Goal: Find contact information: Find contact information

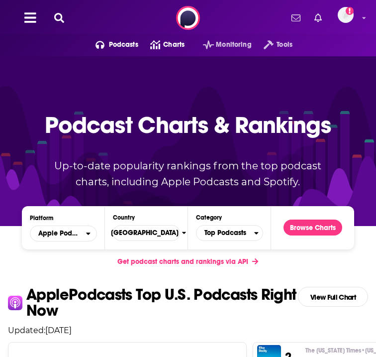
click at [56, 16] on icon at bounding box center [59, 18] width 10 height 10
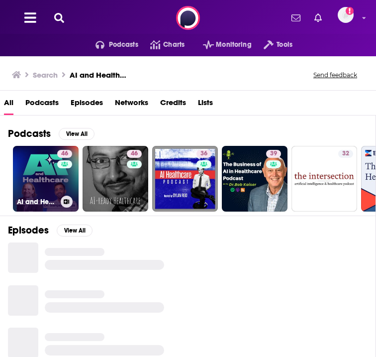
click at [47, 189] on link "46 AI and Healthcare" at bounding box center [46, 179] width 66 height 66
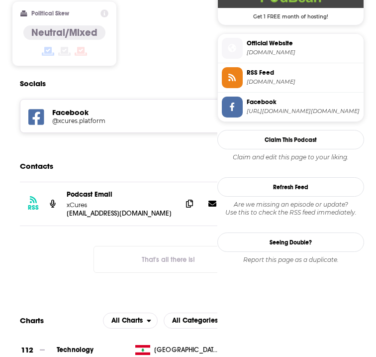
scroll to position [843, 0]
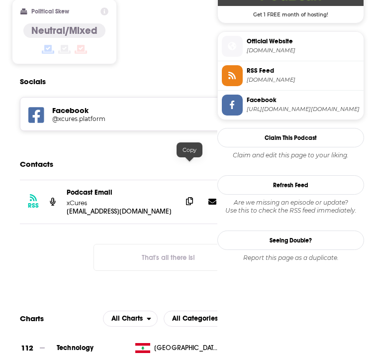
click at [191, 197] on icon at bounding box center [189, 201] width 7 height 8
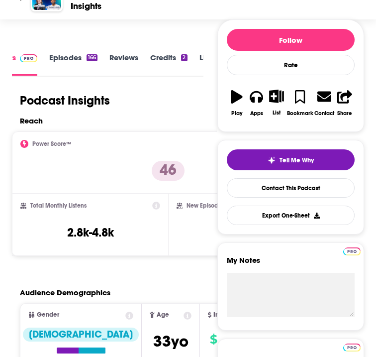
scroll to position [0, 0]
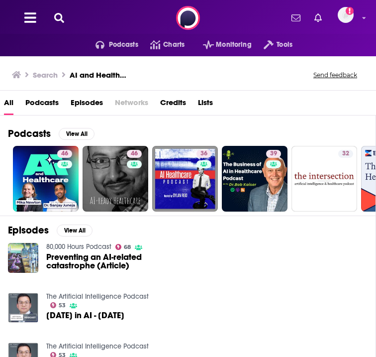
click at [57, 16] on icon at bounding box center [59, 18] width 10 height 10
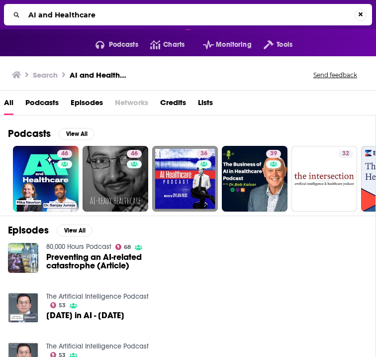
click at [52, 18] on input "AI and Healthcare" at bounding box center [189, 15] width 330 height 16
type input "Analyzing Healthcare by SCALE Community"
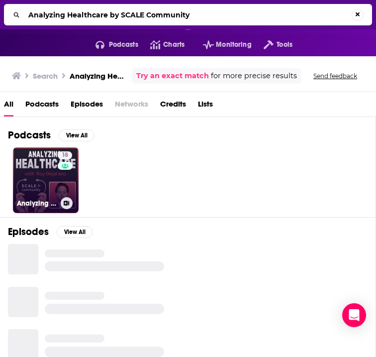
click at [54, 185] on link "18 Analyzing Healthcare" at bounding box center [46, 180] width 66 height 66
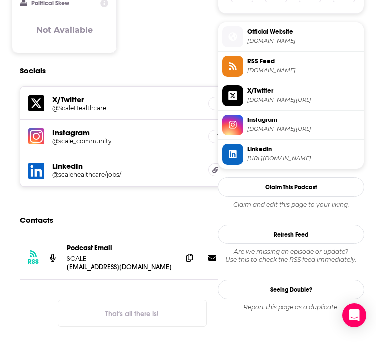
scroll to position [750, 0]
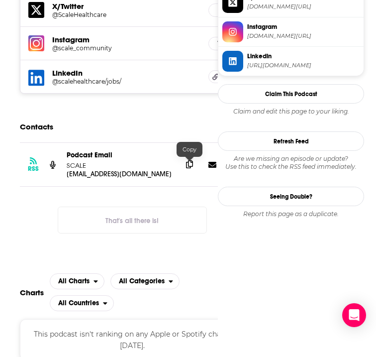
click at [187, 164] on icon at bounding box center [189, 164] width 7 height 8
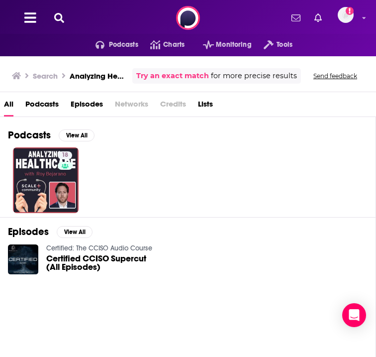
click at [62, 19] on icon at bounding box center [59, 18] width 10 height 10
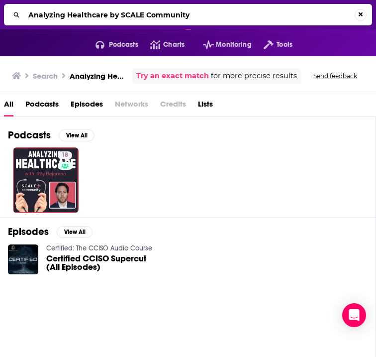
click at [63, 13] on input "Analyzing Healthcare by SCALE Community" at bounding box center [189, 15] width 330 height 16
type input "Outliers"
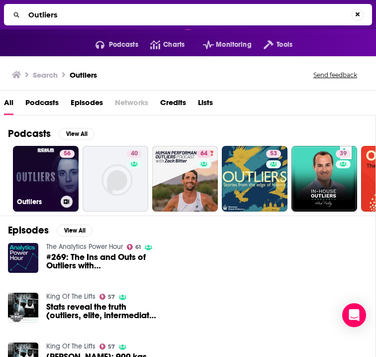
click at [59, 177] on link "56 Outliers" at bounding box center [46, 179] width 66 height 66
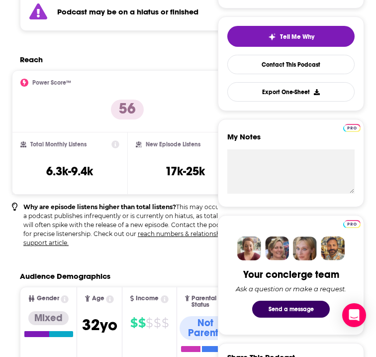
scroll to position [240, 0]
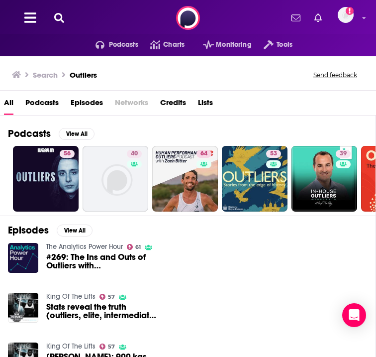
click at [52, 20] on button at bounding box center [59, 17] width 16 height 11
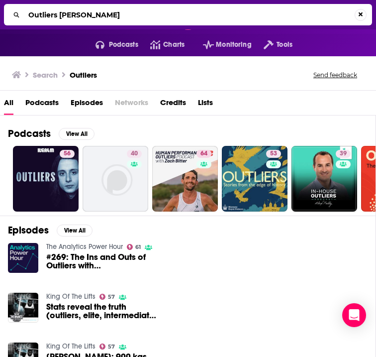
type input "Outliers [PERSON_NAME]"
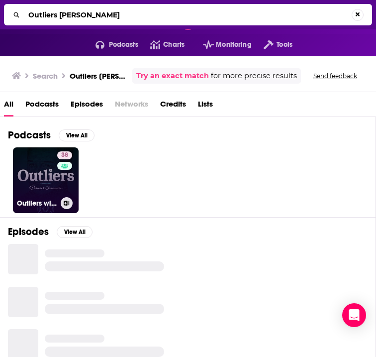
click at [54, 201] on h3 "Outliers with [PERSON_NAME]: Explore the Greatest Innovators, Founders, and Inv…" at bounding box center [37, 203] width 40 height 8
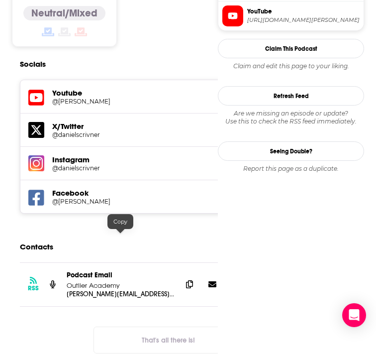
scroll to position [965, 0]
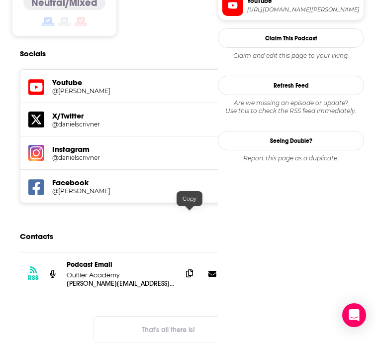
click at [187, 269] on icon at bounding box center [189, 273] width 7 height 8
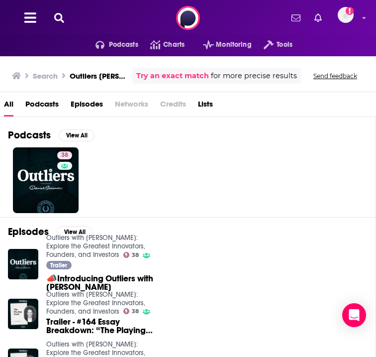
click at [59, 19] on icon at bounding box center [59, 18] width 10 height 10
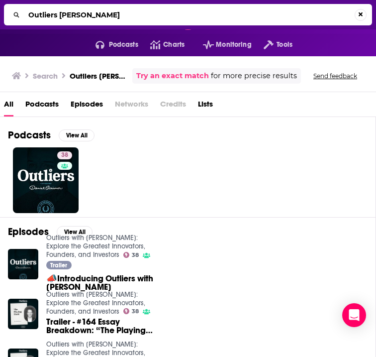
click at [59, 14] on input "Outliers [PERSON_NAME]" at bounding box center [189, 15] width 330 height 16
type input "Skeleton Crew"
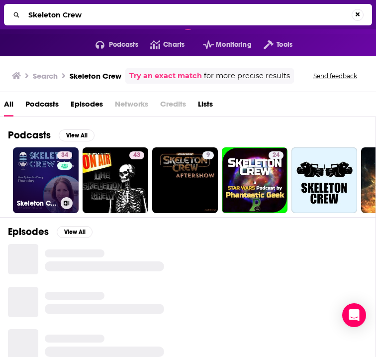
click at [40, 181] on link "34 Skeleton Crew" at bounding box center [46, 180] width 66 height 66
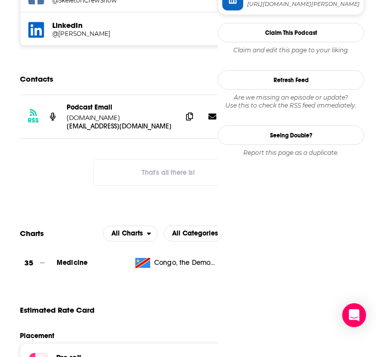
scroll to position [893, 0]
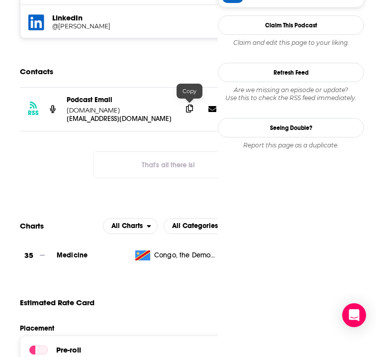
click at [188, 109] on icon at bounding box center [189, 108] width 7 height 8
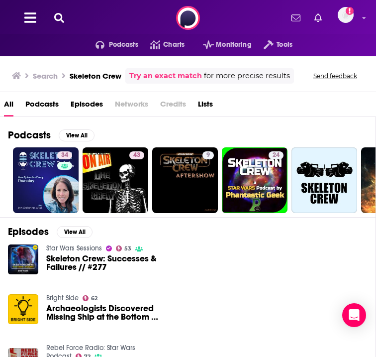
click at [55, 18] on icon at bounding box center [59, 18] width 10 height 10
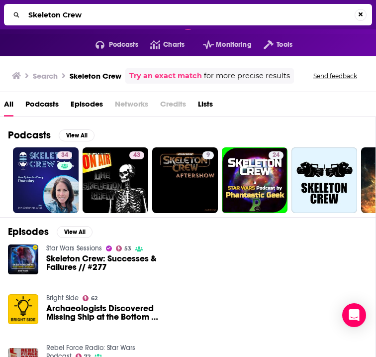
click at [63, 19] on input "Skeleton Crew" at bounding box center [189, 15] width 330 height 16
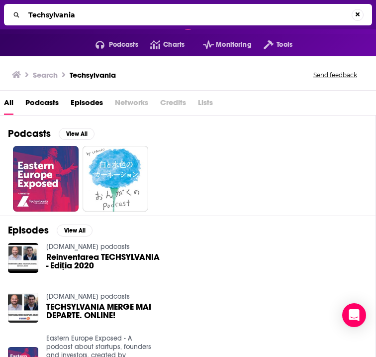
click at [51, 17] on input "Techsylvania" at bounding box center [187, 15] width 327 height 16
click at [51, 17] on input "Techsylvania" at bounding box center [189, 15] width 330 height 16
paste input "he MAD Podcast with [PERSON_NAME]"
type input "The MAD Podcast with [PERSON_NAME]"
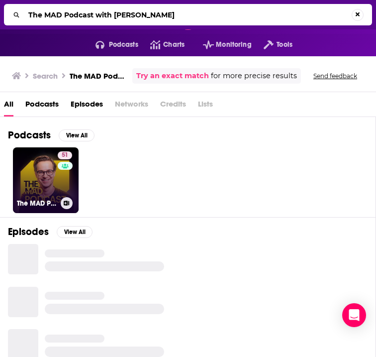
click at [48, 188] on link "51 The MAD Podcast with [PERSON_NAME]" at bounding box center [46, 180] width 66 height 66
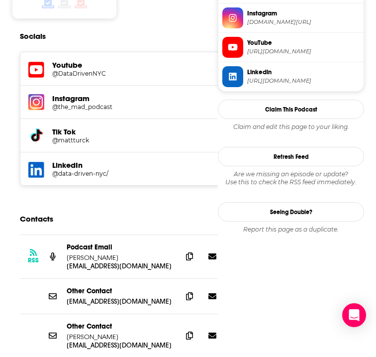
scroll to position [903, 0]
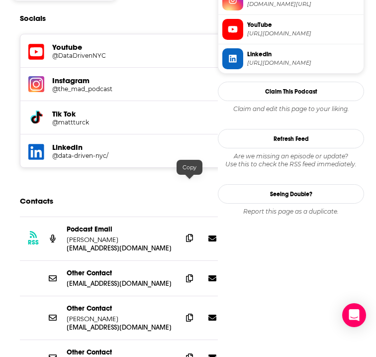
click at [190, 234] on icon at bounding box center [189, 238] width 7 height 8
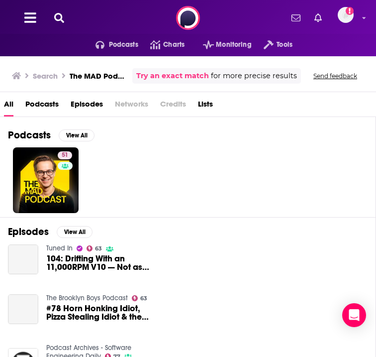
click at [58, 17] on icon at bounding box center [59, 18] width 10 height 10
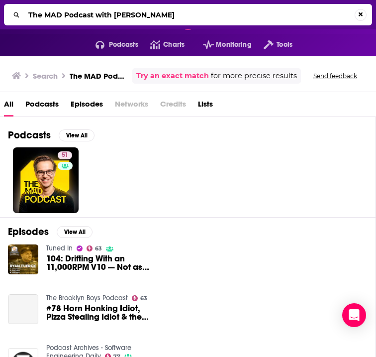
click at [60, 19] on input "The MAD Podcast with [PERSON_NAME]" at bounding box center [189, 15] width 330 height 16
type input "The Recursive"
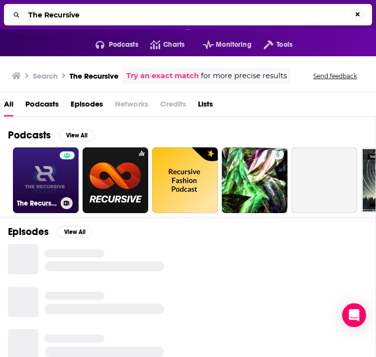
click at [55, 178] on link "The Recursive Podcast" at bounding box center [46, 180] width 66 height 66
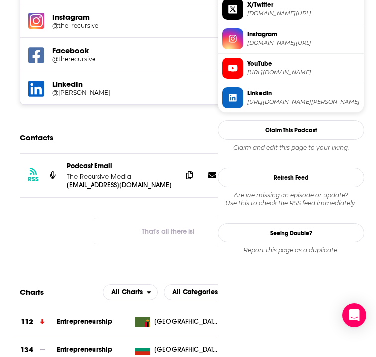
scroll to position [893, 0]
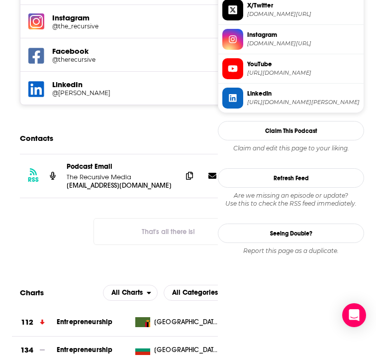
click at [203, 175] on div at bounding box center [201, 175] width 38 height 15
click at [193, 175] on icon at bounding box center [189, 175] width 7 height 8
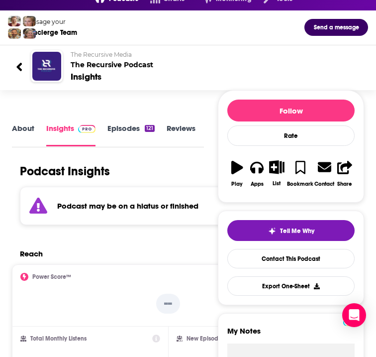
scroll to position [0, 0]
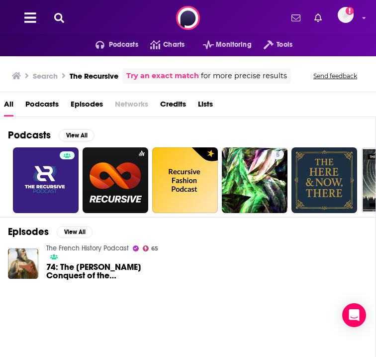
click at [57, 18] on icon at bounding box center [59, 18] width 10 height 10
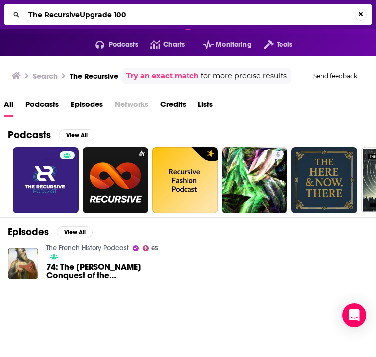
click at [57, 18] on input "The RecursiveUpgrade 100" at bounding box center [189, 15] width 330 height 16
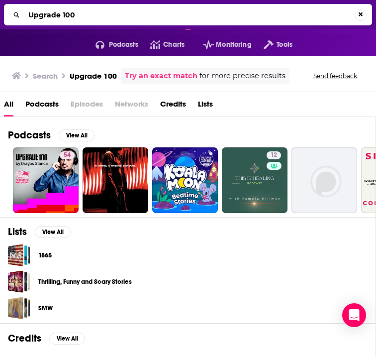
click at [77, 18] on input "Upgrade 100" at bounding box center [189, 15] width 330 height 16
paste input "The Heart of Healthcare"
type input "The Heart of Healthcare"
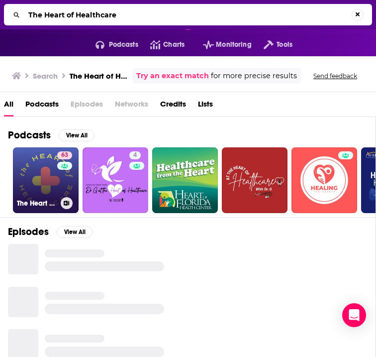
click at [40, 178] on link "63 The Heart of Healthcare | A Digital Health Podcast" at bounding box center [46, 180] width 66 height 66
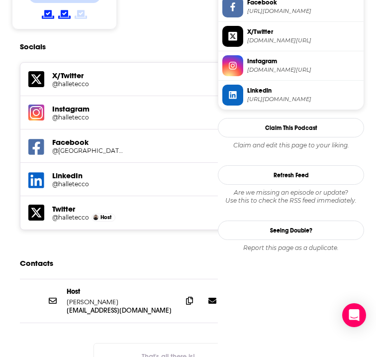
scroll to position [932, 0]
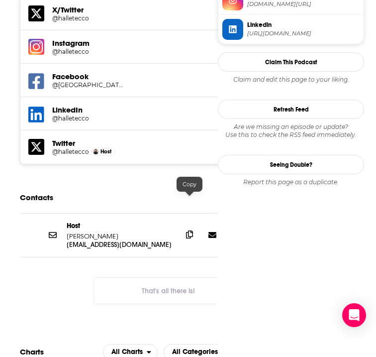
click at [194, 227] on span at bounding box center [189, 234] width 15 height 15
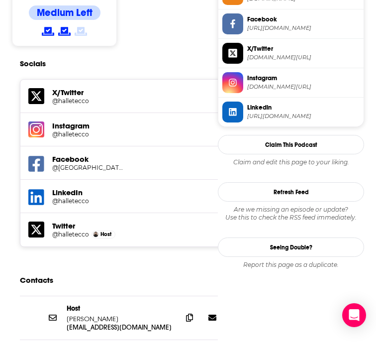
scroll to position [859, 0]
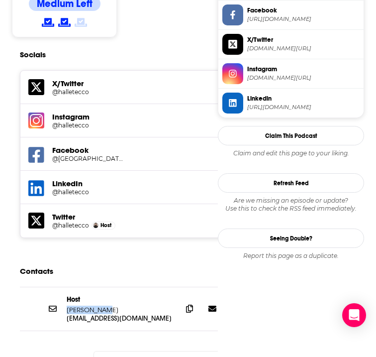
drag, startPoint x: 66, startPoint y: 276, endPoint x: 109, endPoint y: 276, distance: 43.8
click at [110, 287] on div "Host [PERSON_NAME] [EMAIL_ADDRESS][DOMAIN_NAME] [EMAIL_ADDRESS][DOMAIN_NAME]" at bounding box center [168, 308] width 297 height 43
copy p "[PERSON_NAME]"
